Goal: Task Accomplishment & Management: Manage account settings

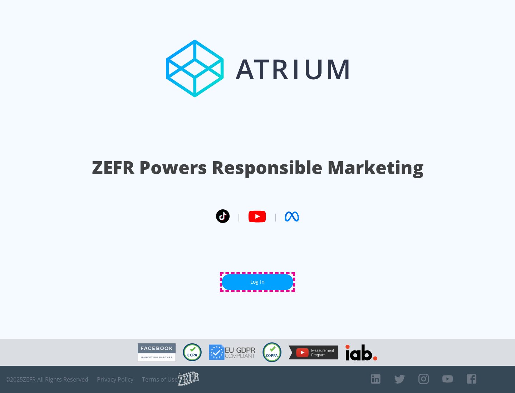
click at [257, 282] on link "Log In" at bounding box center [257, 282] width 71 height 16
